Goal: Entertainment & Leisure: Consume media (video, audio)

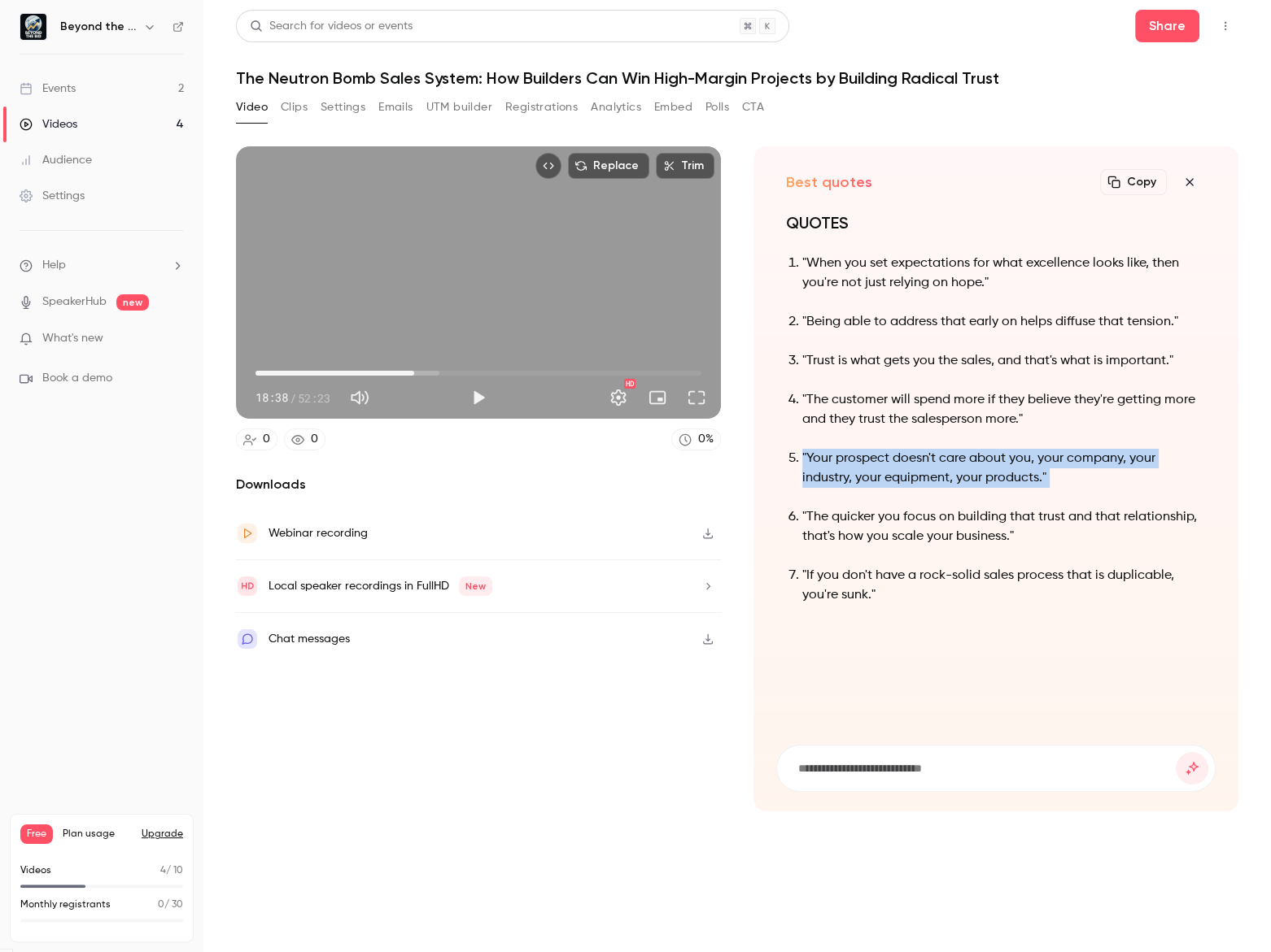
type input "******"
click at [283, 101] on button "Clips" at bounding box center [295, 107] width 27 height 26
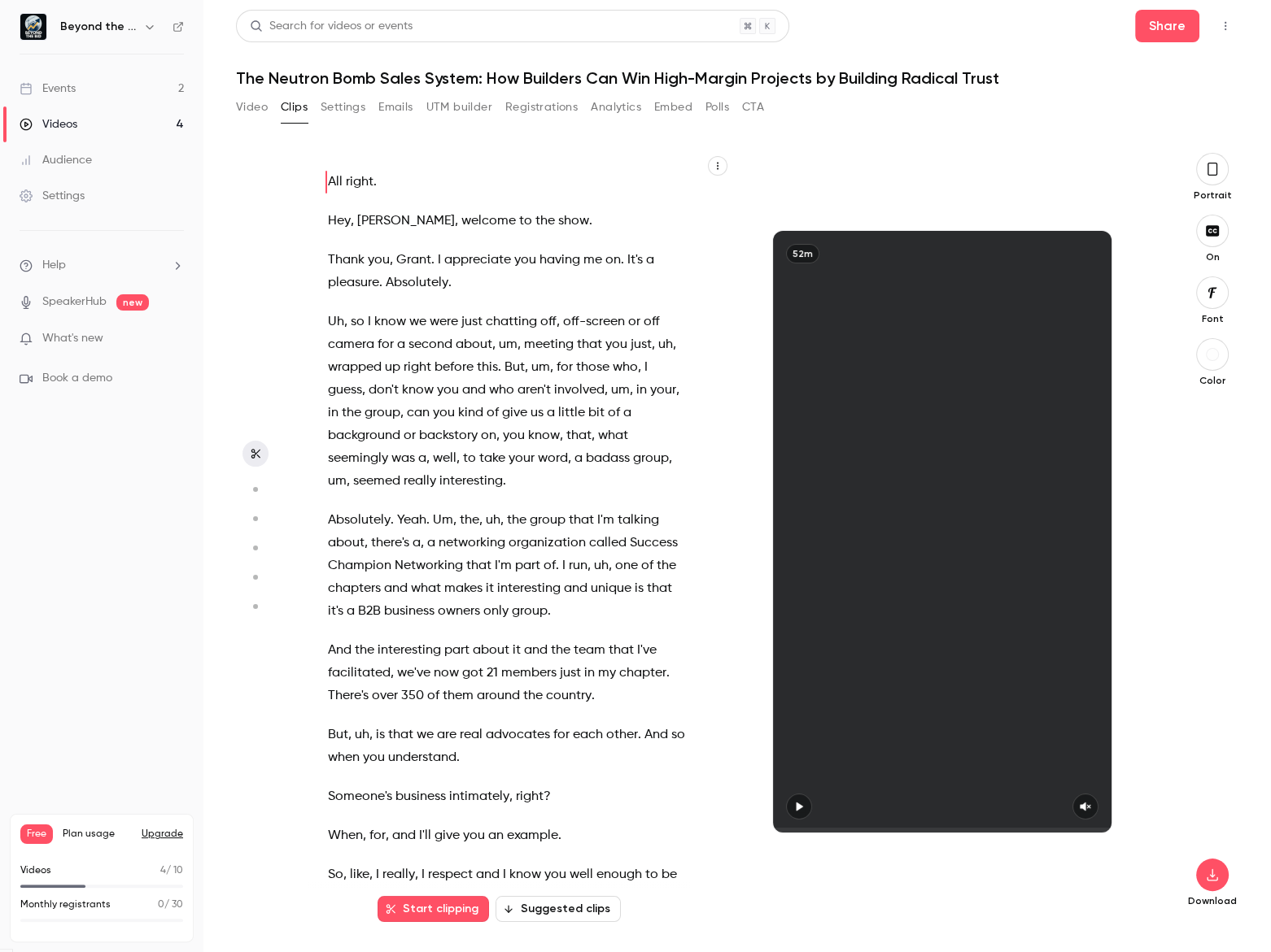
click at [589, 908] on button "Suggested clips" at bounding box center [558, 909] width 125 height 26
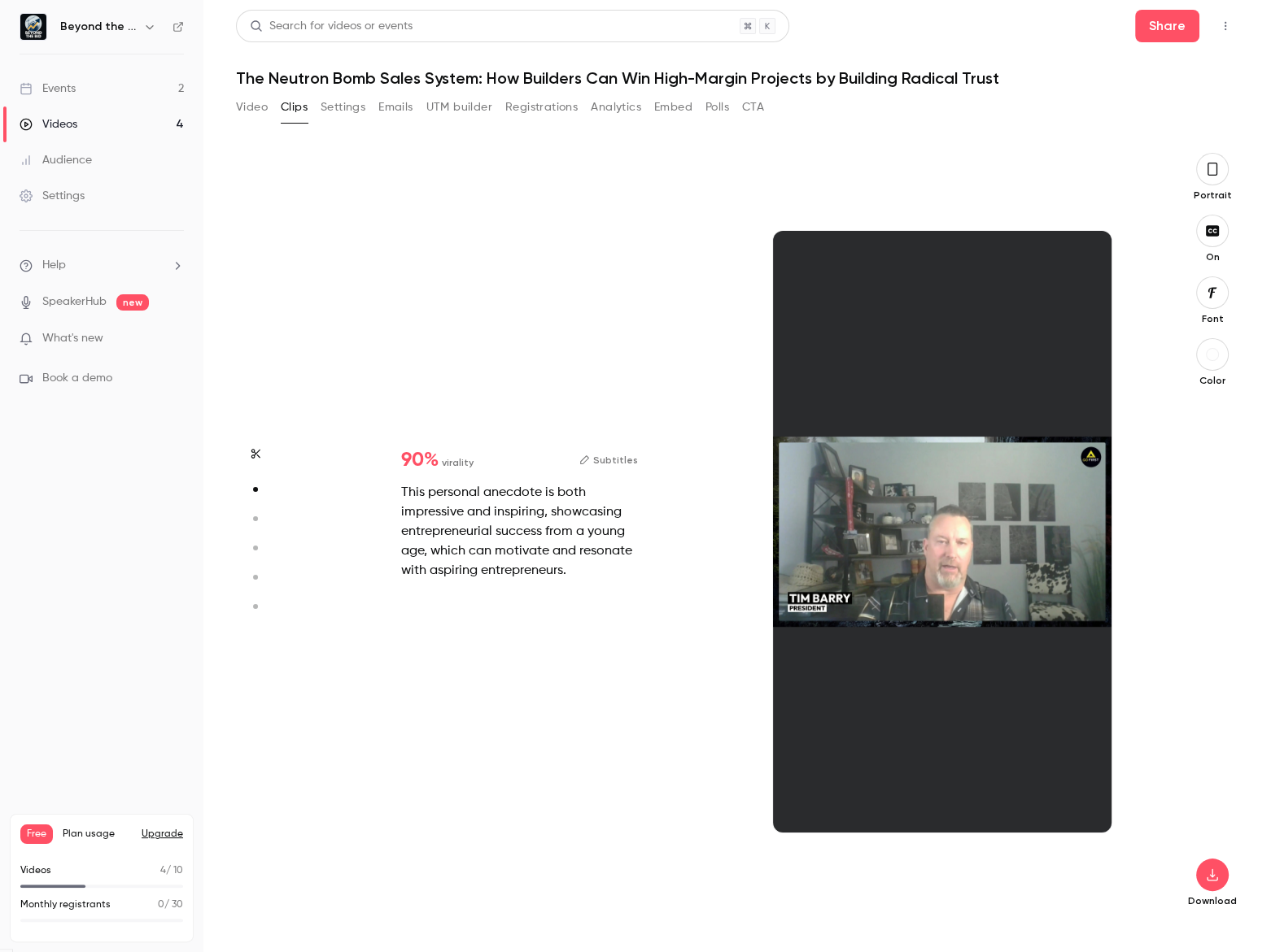
scroll to position [770, 0]
click at [1216, 227] on icon "button" at bounding box center [1211, 231] width 13 height 10
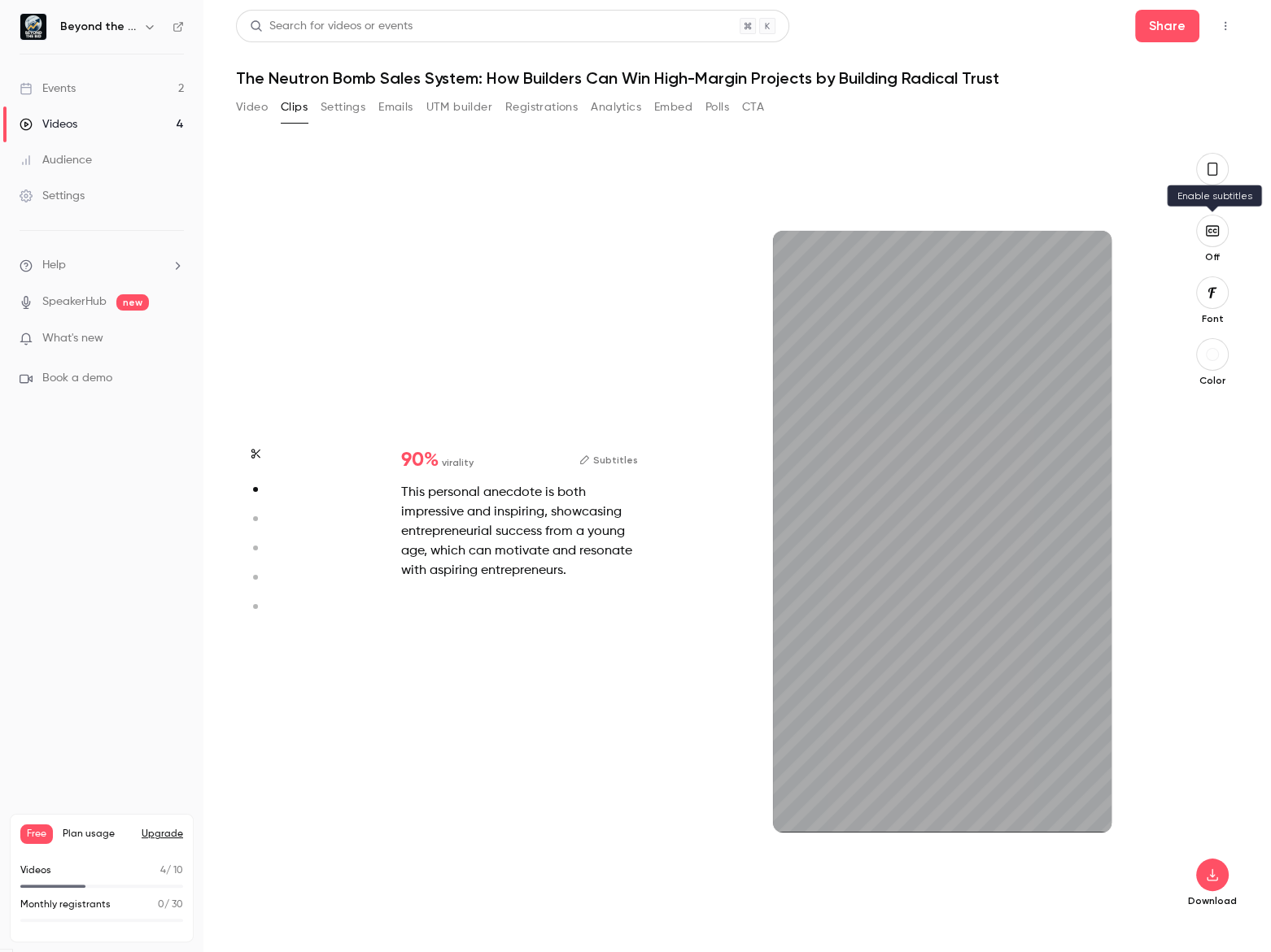
click at [1216, 238] on button "button" at bounding box center [1212, 231] width 32 height 32
click at [570, 544] on div "This personal anecdote is both impressive and inspiring, showcasing entrepreneu…" at bounding box center [520, 531] width 237 height 98
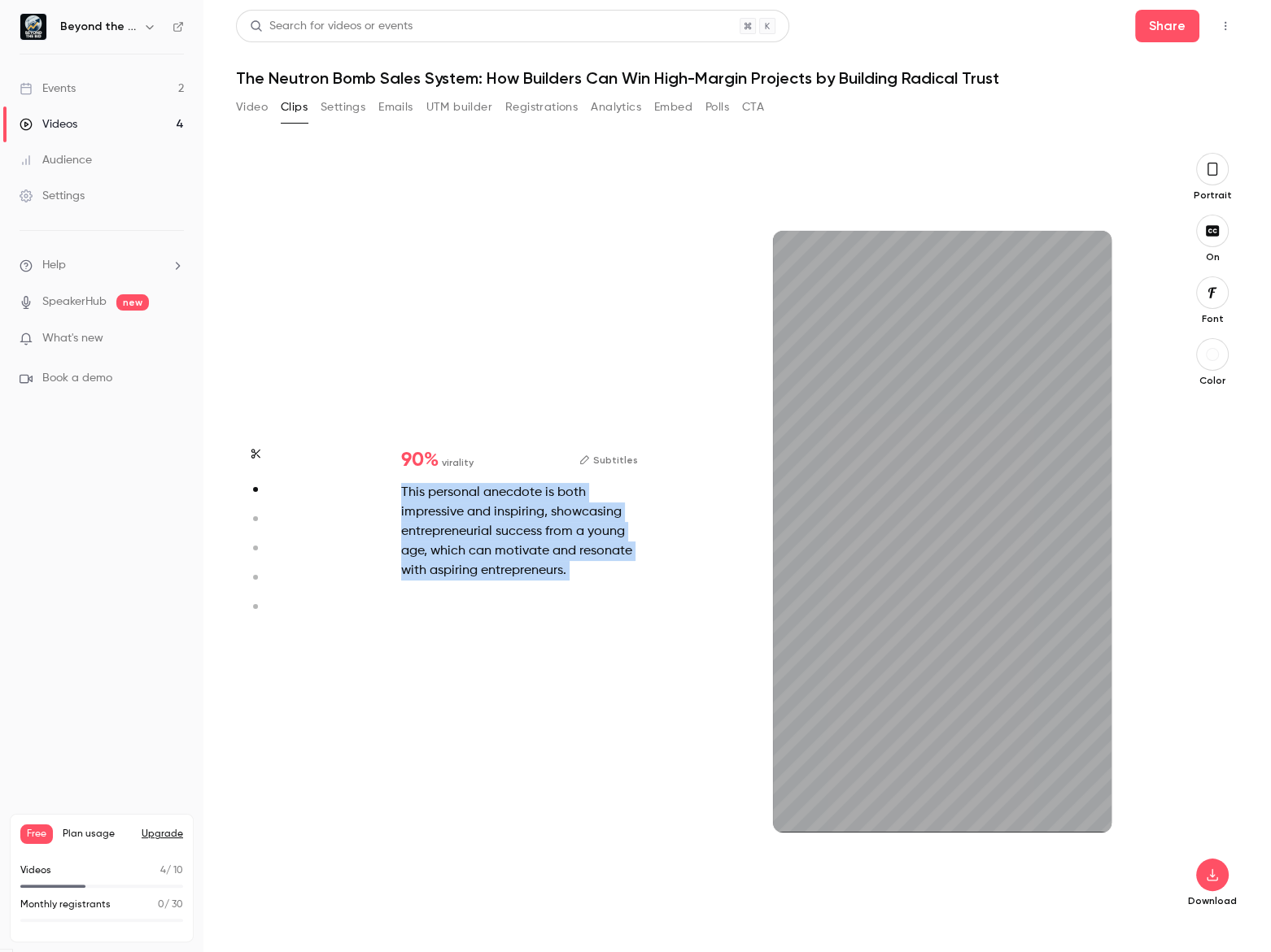
click at [570, 544] on div "This personal anecdote is both impressive and inspiring, showcasing entrepreneu…" at bounding box center [520, 531] width 237 height 98
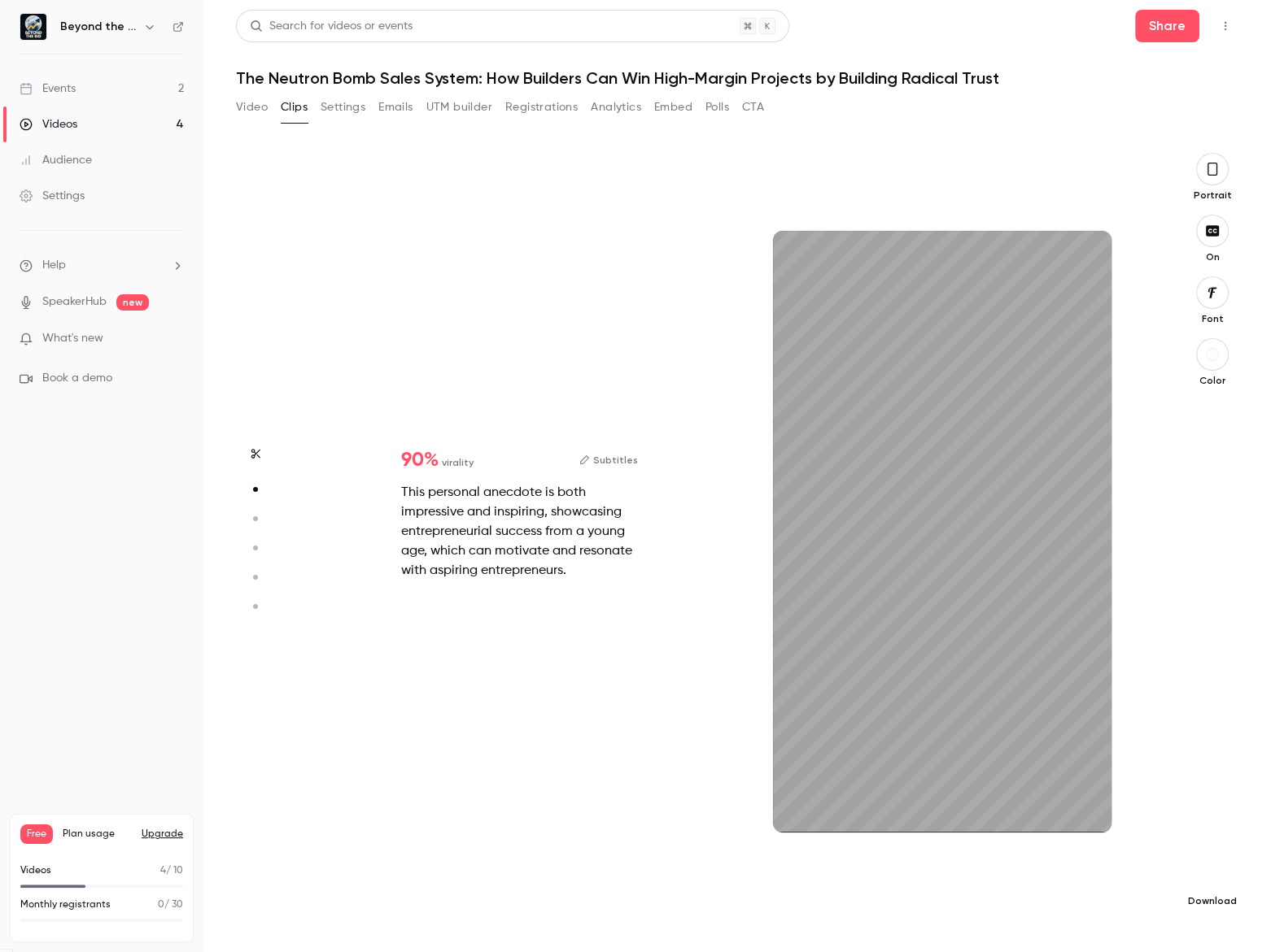
click at [1201, 869] on button "button" at bounding box center [1212, 875] width 32 height 32
click at [1210, 876] on icon "button" at bounding box center [1212, 875] width 20 height 13
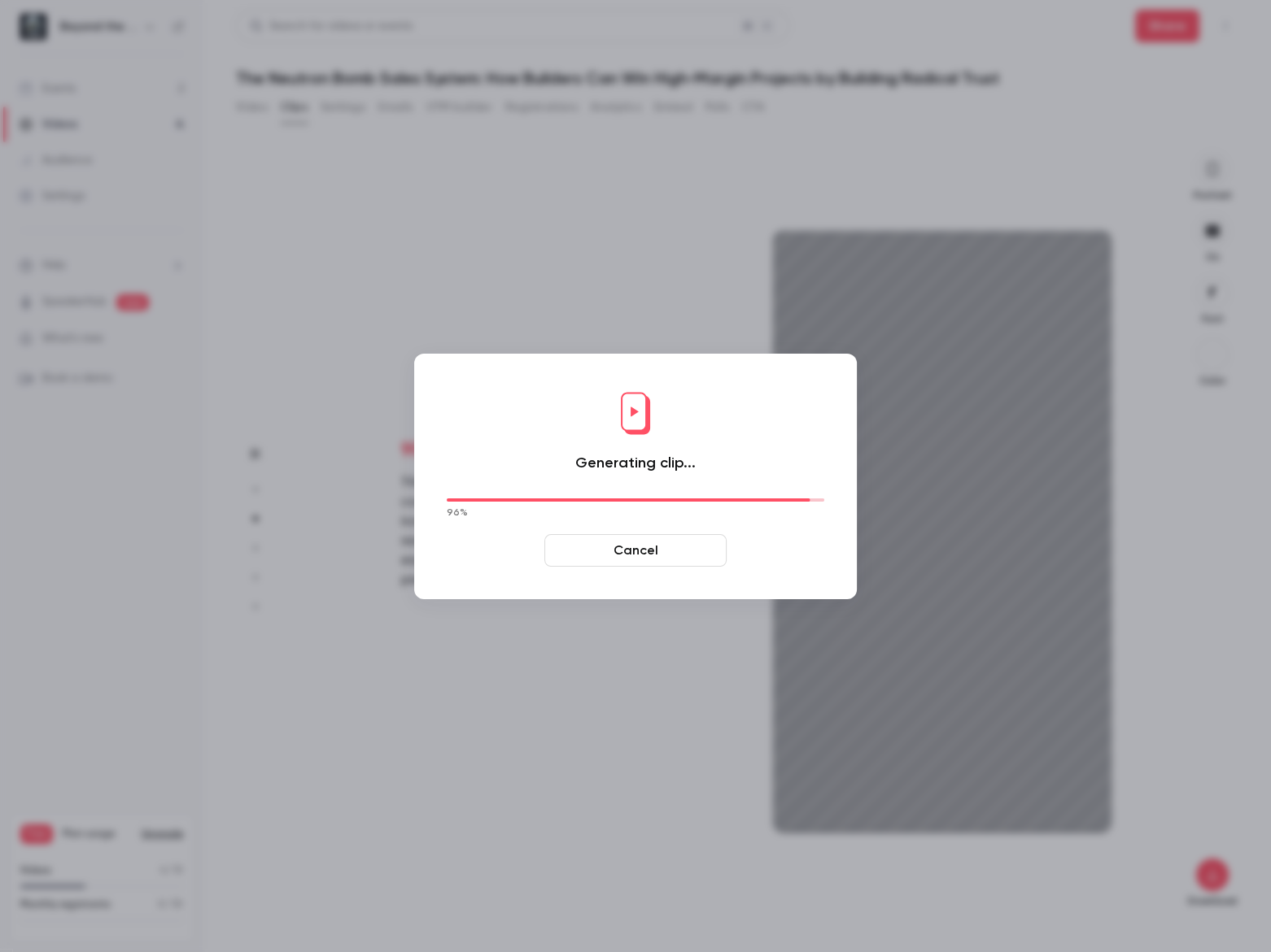
type input "****"
